Goal: Task Accomplishment & Management: Use online tool/utility

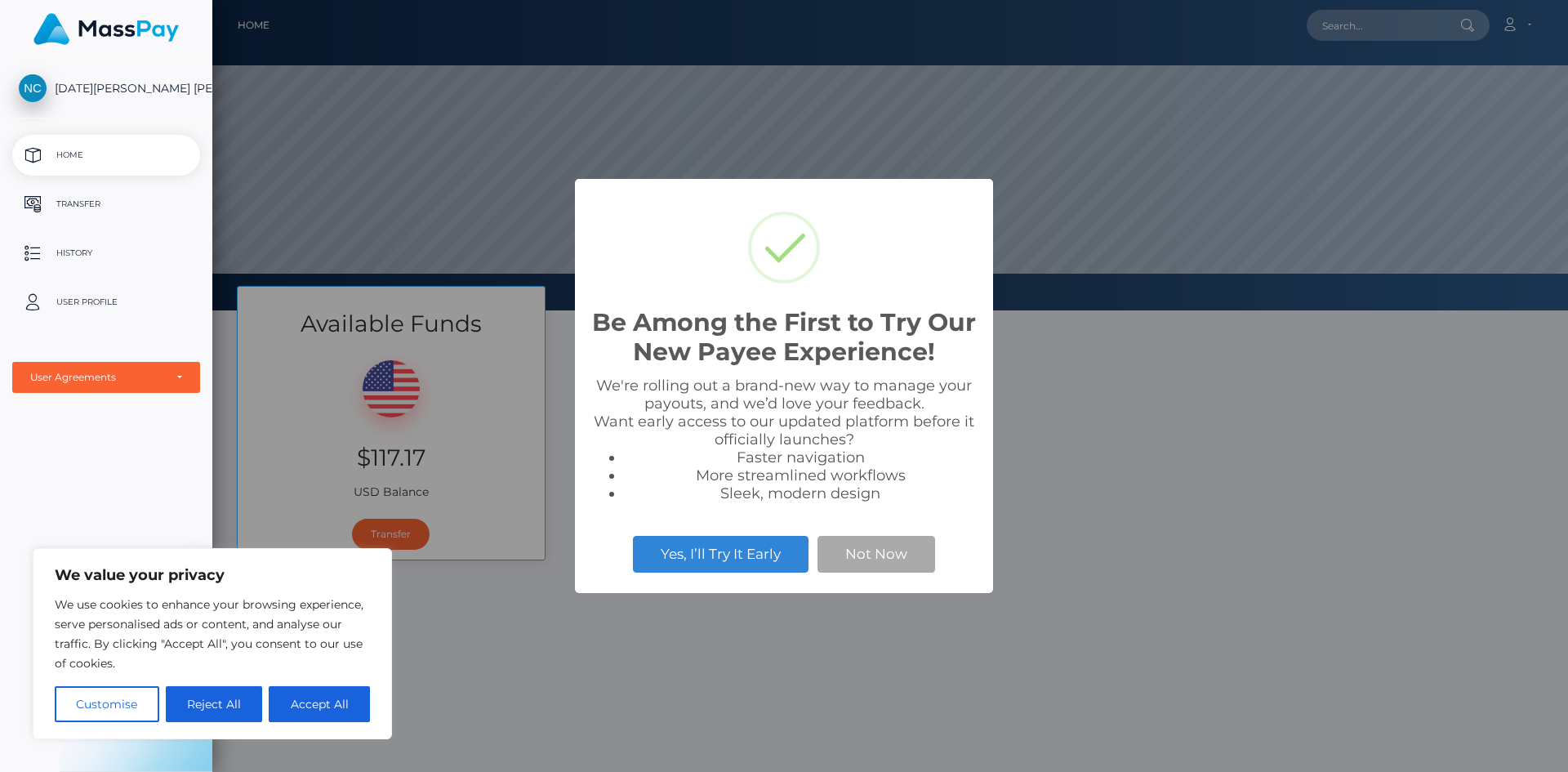
scroll to position [310, 1355]
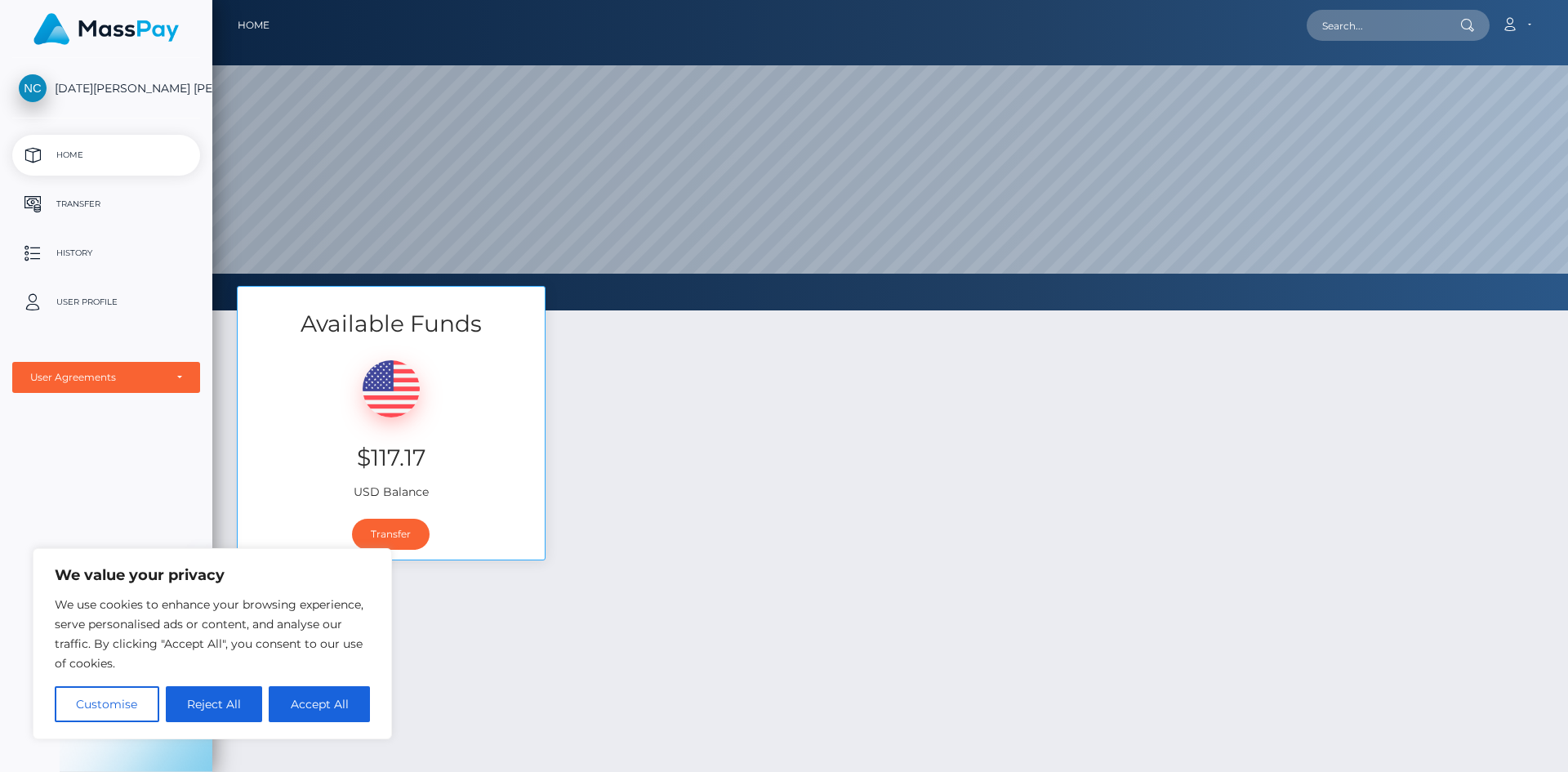
click at [702, 479] on div "Available Funds $117.17 USD Balance Transfer" at bounding box center [890, 432] width 1332 height 291
click at [588, 649] on div "Available Funds $117.17 USD Balance Transfer" at bounding box center [890, 621] width 1355 height 671
click at [149, 517] on div "[DATE][PERSON_NAME] [PERSON_NAME] Home Transfer History User Profile MassPay Ca…" at bounding box center [106, 413] width 213 height 710
click at [146, 498] on div "[DATE][PERSON_NAME] [PERSON_NAME] Home Transfer History User Profile MassPay Ca…" at bounding box center [106, 413] width 213 height 710
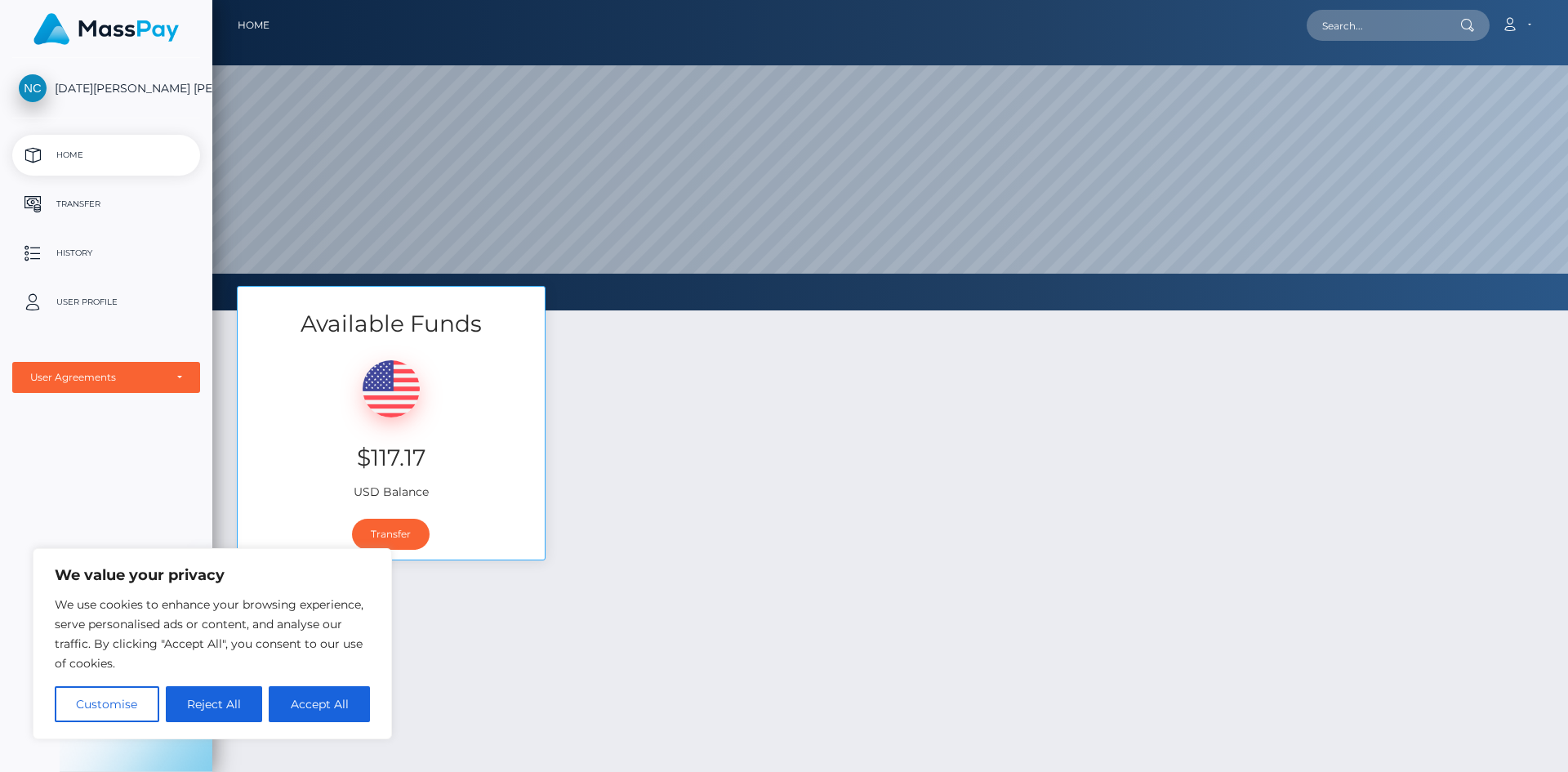
click at [678, 579] on div "Available Funds $117.17 USD Balance Transfer" at bounding box center [890, 621] width 1355 height 671
click at [327, 715] on button "Accept All" at bounding box center [319, 703] width 101 height 36
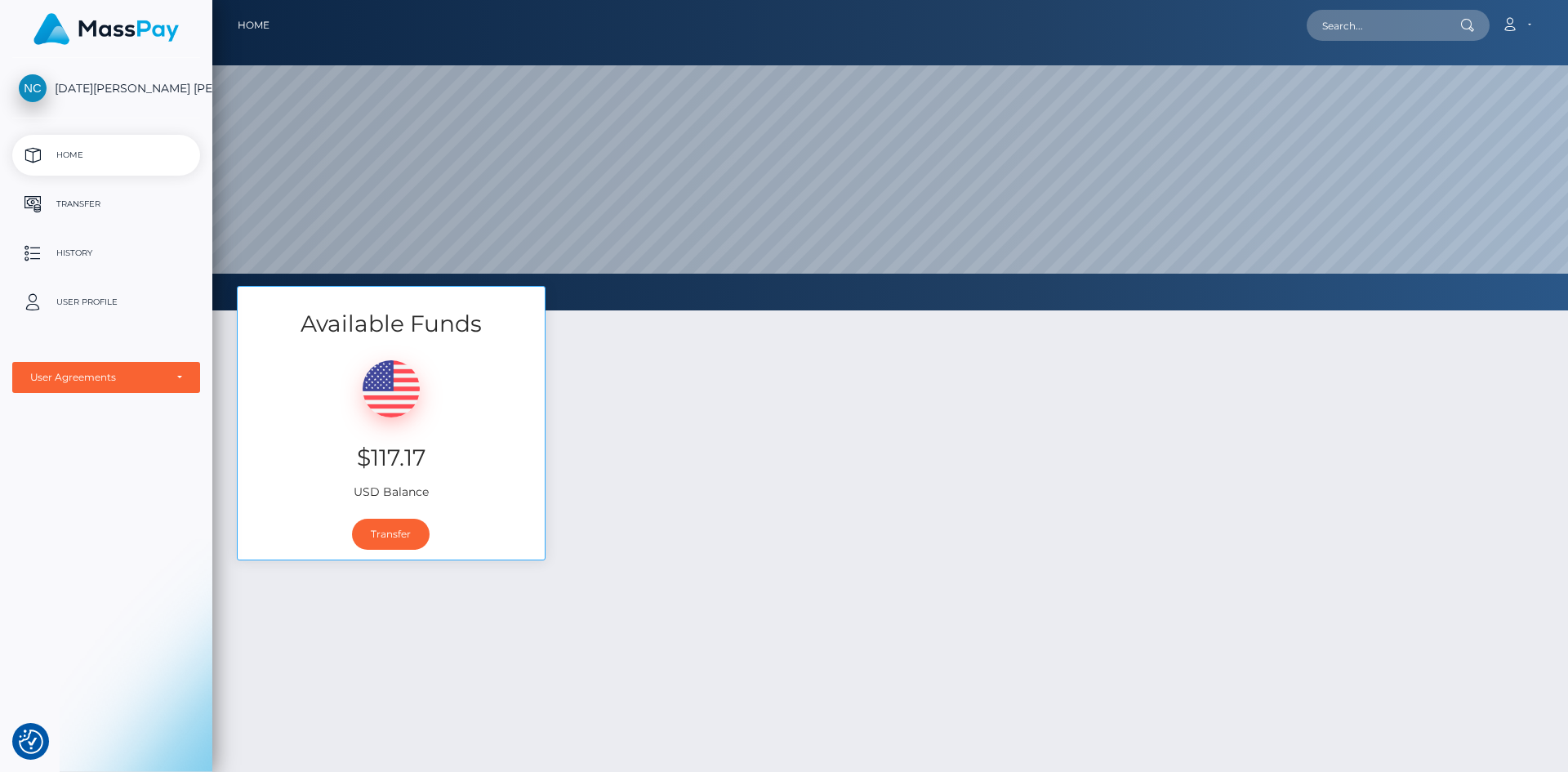
checkbox input "true"
click at [386, 532] on link "Transfer" at bounding box center [390, 535] width 77 height 31
